Goal: Check status

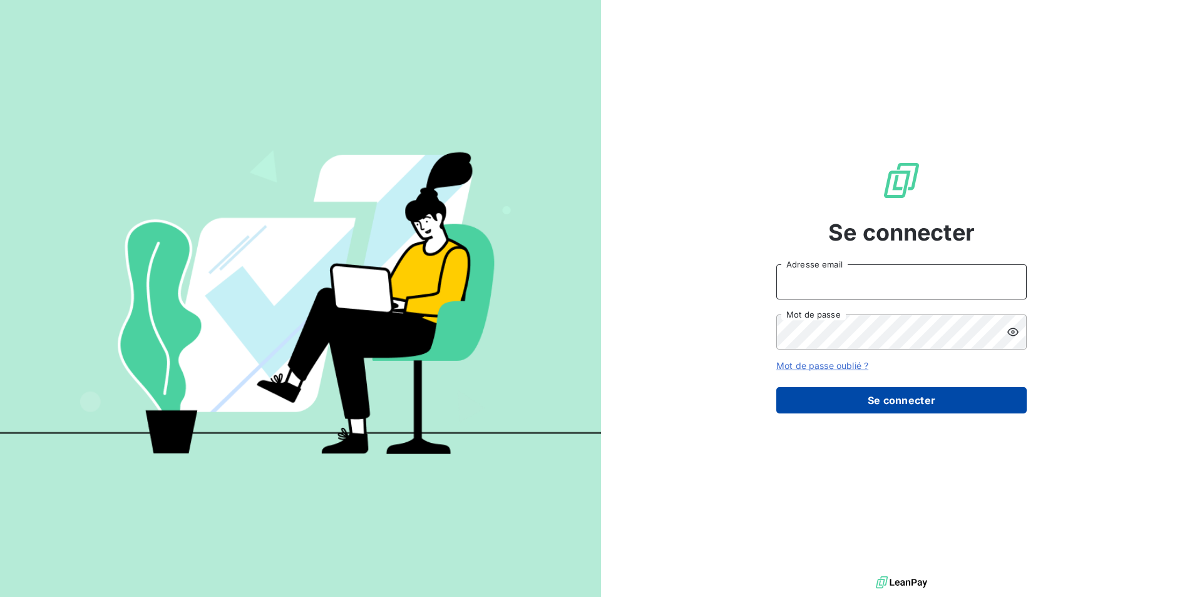
type input "[PERSON_NAME][EMAIL_ADDRESS][MEDICAL_DATA][PERSON_NAME][DOMAIN_NAME]"
click at [892, 404] on button "Se connecter" at bounding box center [901, 400] width 250 height 26
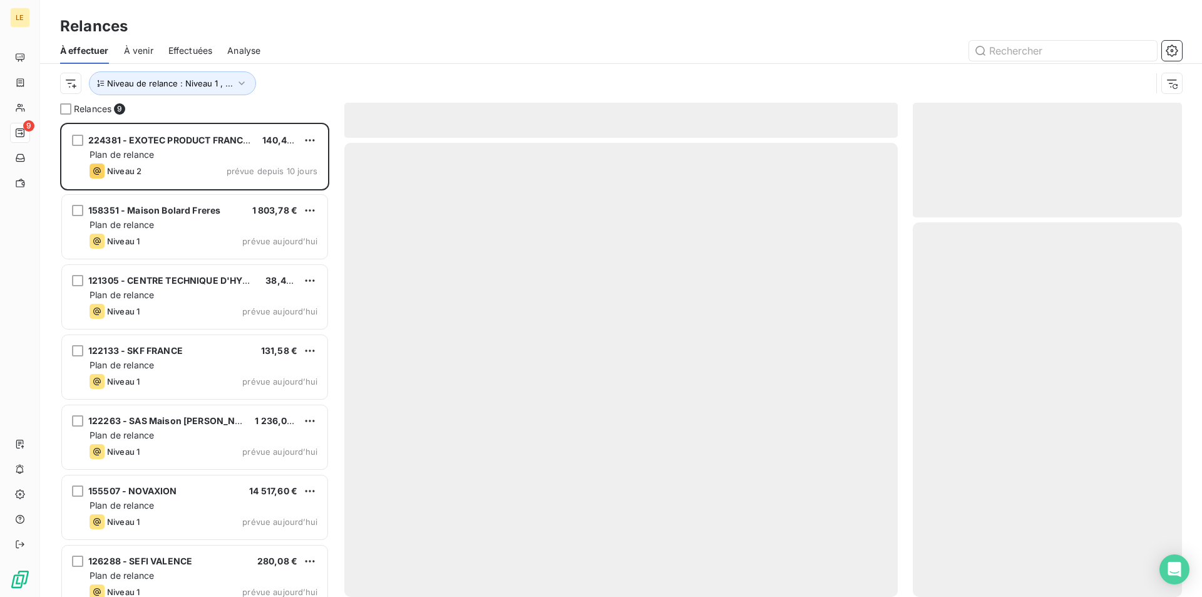
scroll to position [465, 260]
